Goal: Use online tool/utility: Utilize a website feature to perform a specific function

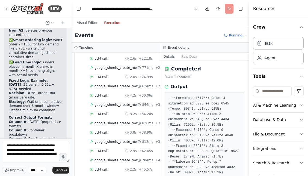
scroll to position [756, 0]
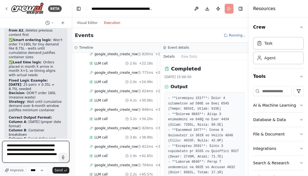
type textarea "**********"
click at [229, 10] on header "**********" at bounding box center [159, 8] width 177 height 17
click at [218, 9] on button "Publish" at bounding box center [218, 9] width 9 height 10
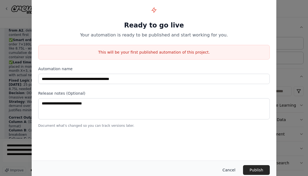
click at [232, 170] on button "Cancel" at bounding box center [229, 171] width 22 height 10
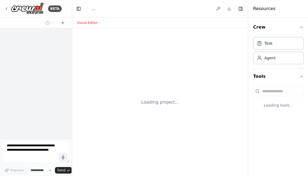
select select "****"
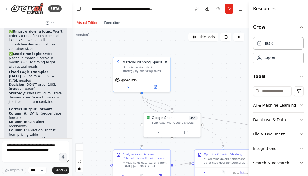
scroll to position [4093, 0]
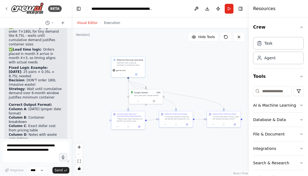
drag, startPoint x: 203, startPoint y: 67, endPoint x: 168, endPoint y: 64, distance: 34.5
click at [168, 64] on div ".deletable-edge-delete-btn { width: 20px; height: 20px; border: 0px solid #ffff…" at bounding box center [159, 102] width 177 height 148
click at [115, 26] on div "Visual Editor Execution" at bounding box center [99, 22] width 50 height 11
click at [115, 21] on button "Execution" at bounding box center [112, 23] width 23 height 7
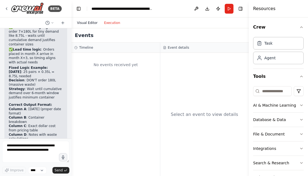
click at [87, 24] on button "Visual Editor" at bounding box center [87, 23] width 27 height 7
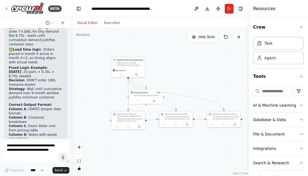
scroll to position [4080, 0]
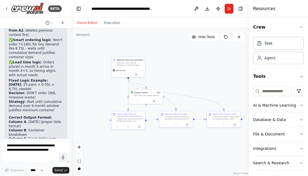
click at [78, 11] on button "Toggle Left Sidebar" at bounding box center [79, 9] width 8 height 8
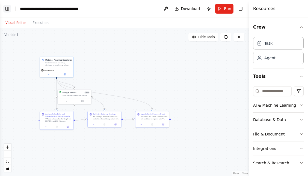
click at [9, 10] on button "Toggle Left Sidebar" at bounding box center [7, 9] width 8 height 8
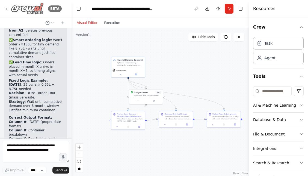
click at [5, 9] on icon at bounding box center [6, 9] width 4 height 4
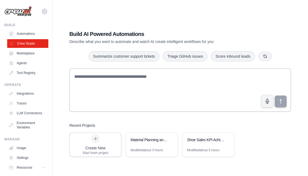
click at [33, 46] on link "Crew Studio" at bounding box center [27, 43] width 41 height 9
click at [97, 142] on div at bounding box center [95, 139] width 9 height 9
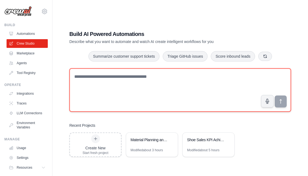
click at [108, 77] on textarea at bounding box center [179, 90] width 221 height 44
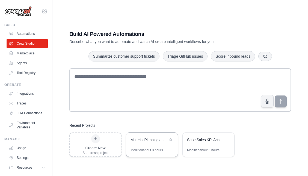
click at [152, 143] on div "Material Planning and Resin Ordering Optimizer" at bounding box center [148, 140] width 37 height 7
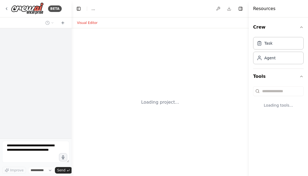
select select "****"
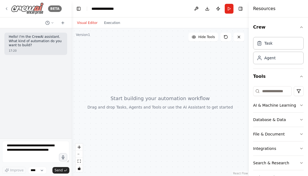
click at [7, 10] on icon at bounding box center [6, 9] width 4 height 4
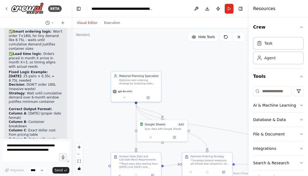
scroll to position [4093, 0]
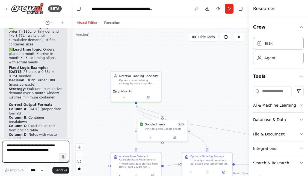
click at [29, 149] on textarea at bounding box center [35, 152] width 67 height 22
paste textarea "**********"
type textarea "**********"
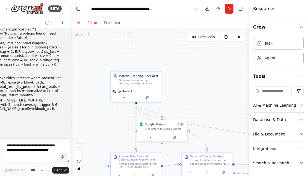
scroll to position [3573, 0]
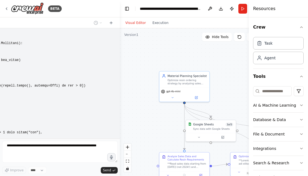
drag, startPoint x: 71, startPoint y: 39, endPoint x: 120, endPoint y: 38, distance: 48.8
click at [120, 38] on div "BETA I would like to create a material planner agent. The inputs for this are a…" at bounding box center [154, 88] width 308 height 176
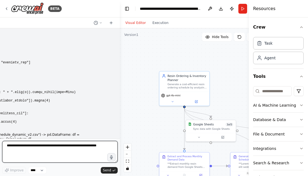
scroll to position [3753, 0]
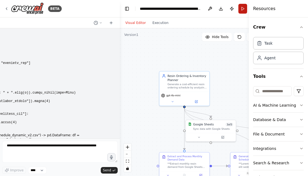
click at [242, 7] on button "Run" at bounding box center [242, 9] width 9 height 10
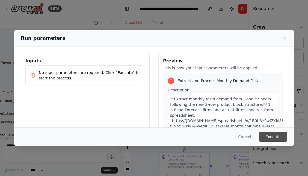
click at [271, 137] on button "Execute" at bounding box center [273, 137] width 28 height 10
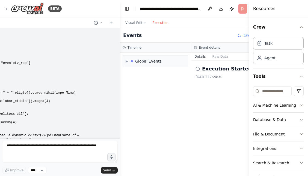
click at [160, 24] on button "Execution" at bounding box center [160, 23] width 23 height 7
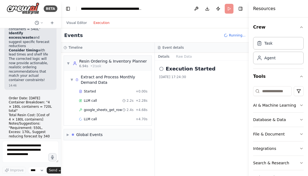
drag, startPoint x: 119, startPoint y: 74, endPoint x: 61, endPoint y: 74, distance: 58.7
click at [61, 74] on div "BETA I would like to create a material planner agent. The inputs for this are a…" at bounding box center [154, 88] width 308 height 176
click at [104, 109] on span "google_sheets_get_row" at bounding box center [103, 110] width 38 height 4
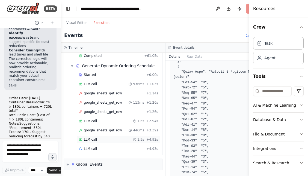
scroll to position [78, 0]
click at [109, 132] on span "google_sheets_get_row" at bounding box center [103, 130] width 38 height 4
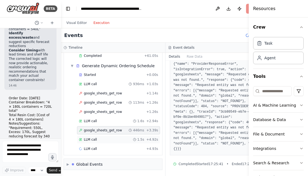
click at [107, 137] on div "LLM call 1.5s + 4.92s" at bounding box center [118, 140] width 83 height 8
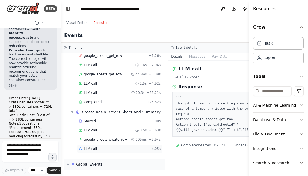
scroll to position [140, 0]
click at [107, 140] on span "google_sheets_create_row" at bounding box center [105, 140] width 43 height 4
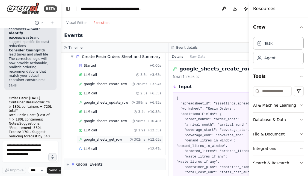
scroll to position [196, 0]
click at [107, 139] on span "google_sheets_get_row" at bounding box center [103, 140] width 38 height 4
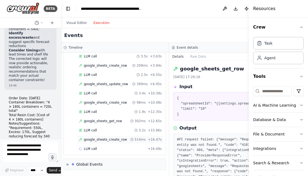
scroll to position [0, 0]
click at [107, 139] on span "google_sheets_create_row" at bounding box center [105, 140] width 43 height 4
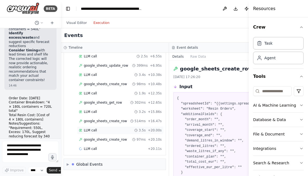
scroll to position [233, 0]
click at [107, 140] on span "google_sheets_create_row" at bounding box center [105, 140] width 43 height 4
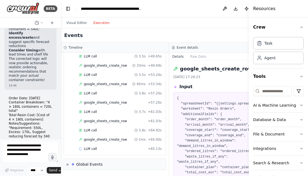
scroll to position [459, 0]
click at [93, 76] on span "LLM call" at bounding box center [90, 75] width 13 height 4
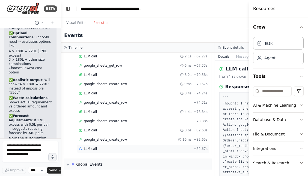
scroll to position [541, 0]
click at [68, 165] on span "▶" at bounding box center [68, 165] width 2 height 4
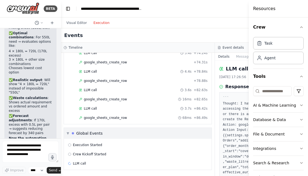
scroll to position [581, 0]
click at [79, 26] on div "Visual Editor Execution" at bounding box center [88, 22] width 50 height 11
click at [79, 20] on button "Visual Editor" at bounding box center [76, 23] width 27 height 7
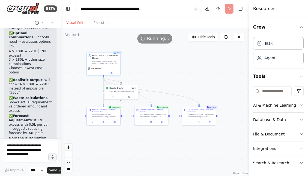
drag, startPoint x: 169, startPoint y: 100, endPoint x: 150, endPoint y: 71, distance: 34.3
click at [150, 71] on div ".deletable-edge-delete-btn { width: 20px; height: 20px; border: 0px solid #ffff…" at bounding box center [155, 102] width 188 height 148
click at [147, 119] on div at bounding box center [151, 122] width 34 height 6
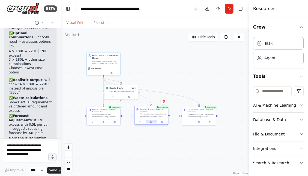
click at [151, 123] on icon at bounding box center [150, 122] width 1 height 2
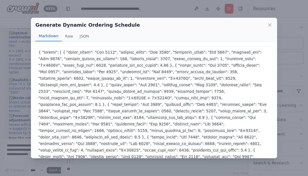
scroll to position [0, 0]
click at [267, 26] on icon at bounding box center [269, 24] width 5 height 5
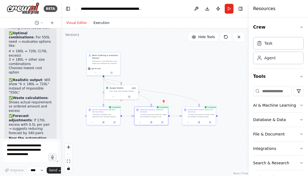
click at [106, 25] on button "Execution" at bounding box center [101, 23] width 23 height 7
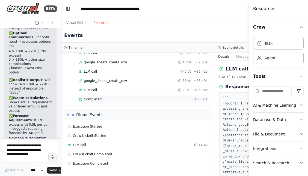
scroll to position [618, 0]
click at [98, 98] on span "Completed" at bounding box center [93, 99] width 18 height 4
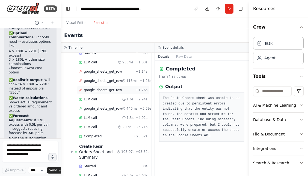
scroll to position [107, 0]
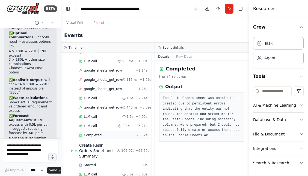
click at [103, 133] on div "Completed" at bounding box center [105, 135] width 52 height 4
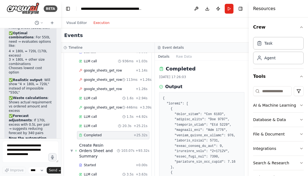
scroll to position [0, 0]
click at [20, 157] on textarea at bounding box center [30, 152] width 56 height 22
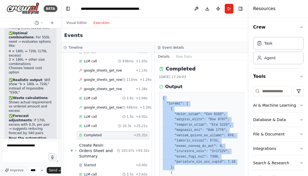
drag, startPoint x: 163, startPoint y: 98, endPoint x: 204, endPoint y: 167, distance: 80.5
copy pre "{ "orders": [ { "order_month": "[DATE]", "arrival_month": "[DATE]", "coverage_s…"
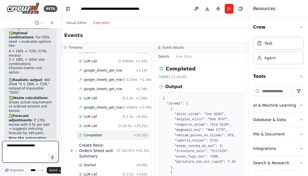
click at [39, 151] on textarea "**********" at bounding box center [30, 152] width 56 height 22
paste textarea "**********"
type textarea "**********"
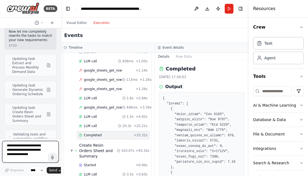
scroll to position [0, 0]
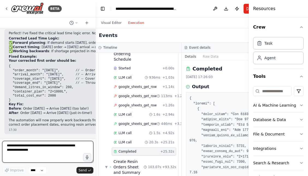
drag, startPoint x: 59, startPoint y: 132, endPoint x: 96, endPoint y: 128, distance: 36.8
click at [96, 128] on div "BETA I would like to create a material planner agent. The inputs for this are a…" at bounding box center [154, 88] width 308 height 176
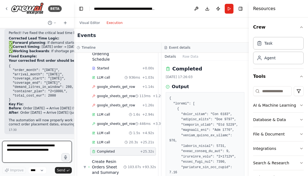
drag, startPoint x: 95, startPoint y: 127, endPoint x: 74, endPoint y: 127, distance: 20.7
click at [74, 127] on div "BETA I would like to create a material planner agent. The inputs for this are a…" at bounding box center [154, 88] width 308 height 176
